Goal: Information Seeking & Learning: Learn about a topic

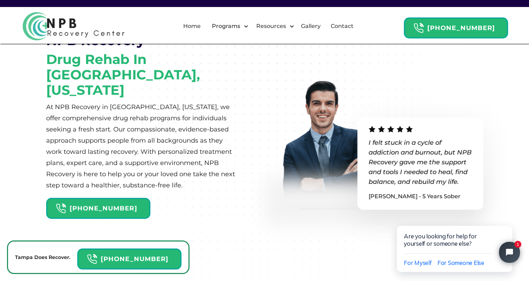
scroll to position [46, 0]
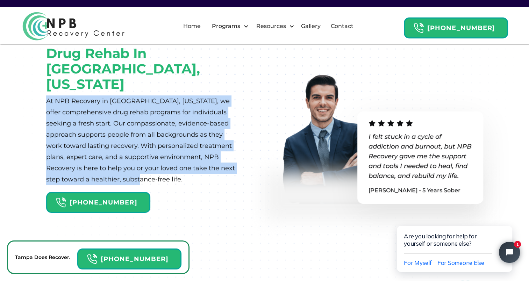
drag, startPoint x: 46, startPoint y: 85, endPoint x: 136, endPoint y: 167, distance: 121.5
click at [136, 167] on p "At NPB Recovery in [GEOGRAPHIC_DATA], [US_STATE], we offer comprehensive drug r…" at bounding box center [140, 139] width 189 height 89
copy p "At NPB Recovery in [GEOGRAPHIC_DATA], [US_STATE], we offer comprehensive drug r…"
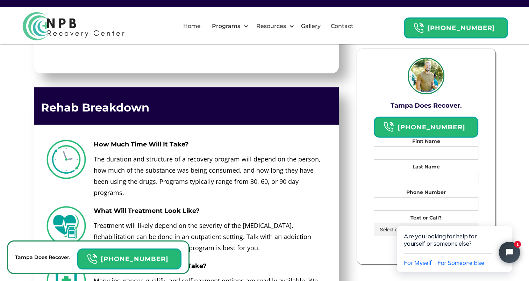
scroll to position [2024, 0]
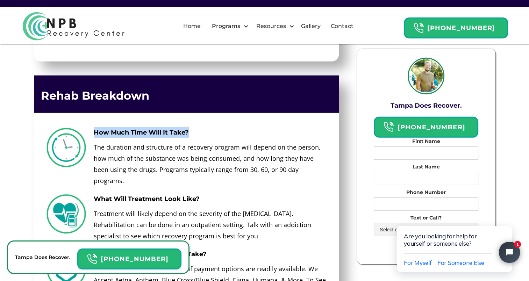
drag, startPoint x: 93, startPoint y: 57, endPoint x: 190, endPoint y: 53, distance: 97.5
click at [190, 127] on div "How Much Time Will It Take? The duration and structure of a recovery program wi…" at bounding box center [210, 160] width 240 height 66
copy h3 "How Much Time Will It Take?"
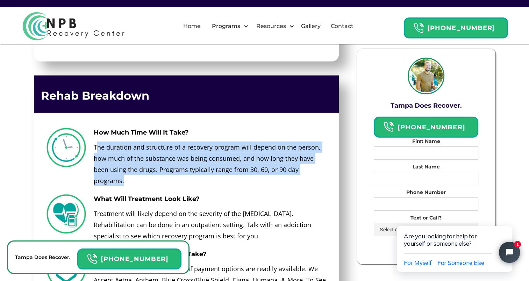
drag, startPoint x: 95, startPoint y: 70, endPoint x: 136, endPoint y: 106, distance: 54.5
click at [136, 142] on p "The duration and structure of a recovery program will depend on the person, how…" at bounding box center [210, 164] width 233 height 45
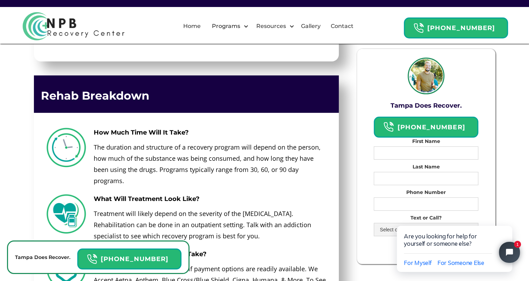
click at [92, 127] on div "How Much Time Will It Take? The duration and structure of a recovery program wi…" at bounding box center [210, 160] width 240 height 66
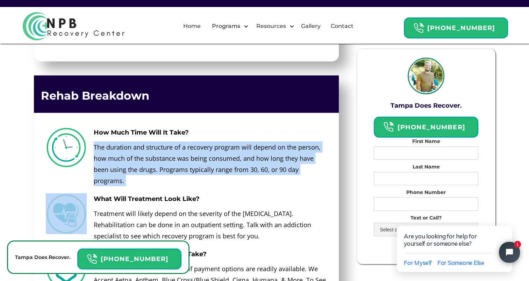
drag, startPoint x: 92, startPoint y: 71, endPoint x: 128, endPoint y: 110, distance: 53.2
click at [128, 127] on div "How Much Time Will It Take? The duration and structure of a recovery program wi…" at bounding box center [210, 160] width 240 height 66
copy p "The duration and structure of a recovery program will depend on the person, how…"
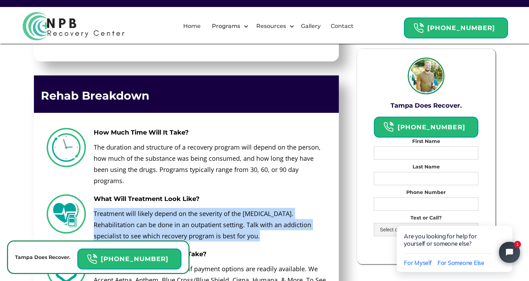
drag, startPoint x: 94, startPoint y: 135, endPoint x: 264, endPoint y: 159, distance: 172.2
click at [264, 208] on p "Treatment will likely depend on the severity of the [MEDICAL_DATA]. Rehabilitat…" at bounding box center [210, 225] width 233 height 34
copy p "Treatment will likely depend on the severity of the [MEDICAL_DATA]. Rehabilitat…"
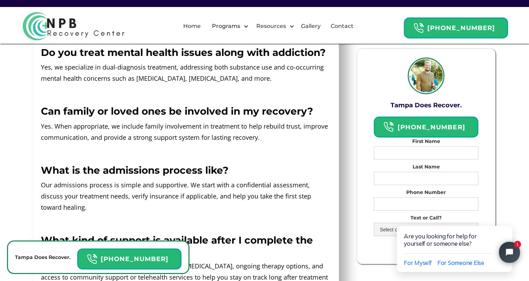
scroll to position [3928, 0]
